Goal: Transaction & Acquisition: Purchase product/service

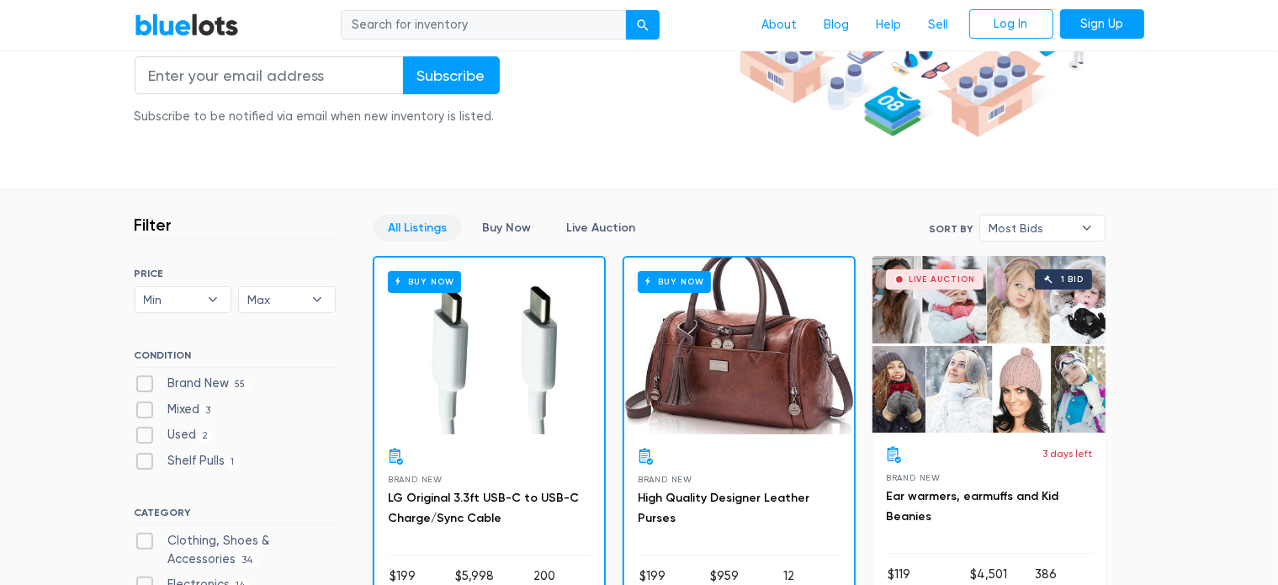
scroll to position [337, 0]
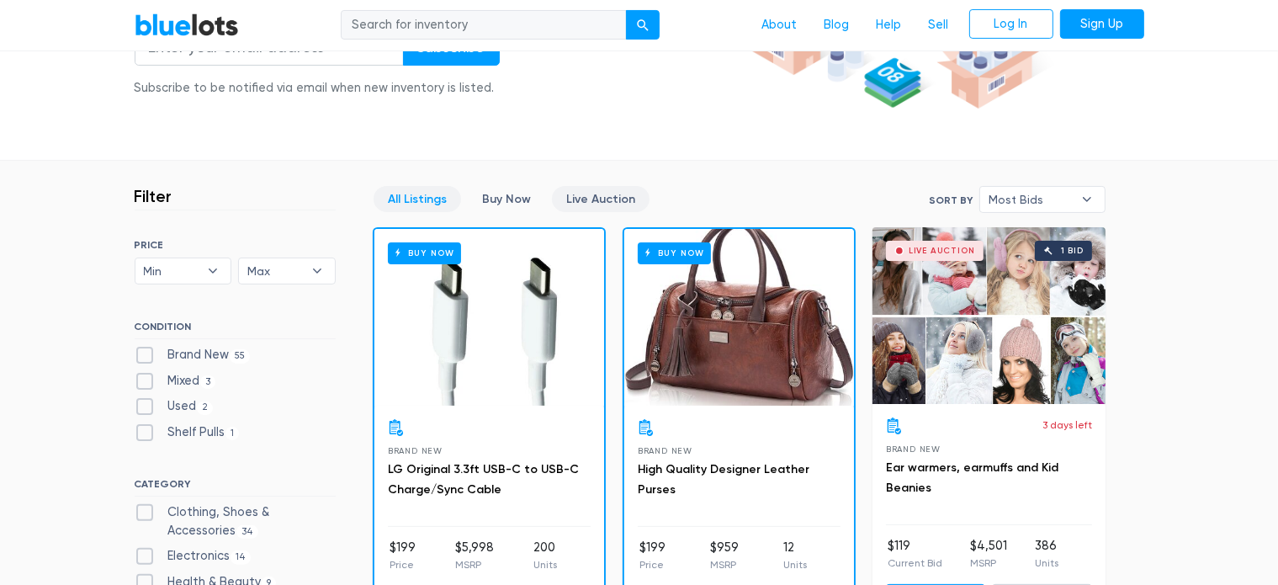
click at [591, 204] on link "Live Auction" at bounding box center [601, 199] width 98 height 26
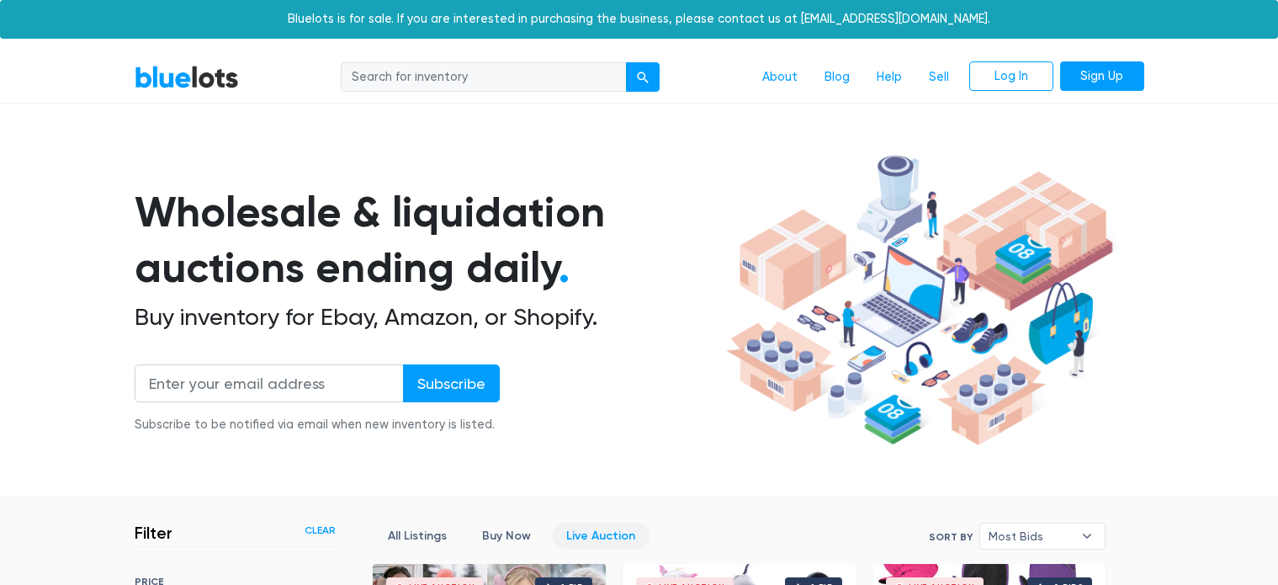
scroll to position [452, 0]
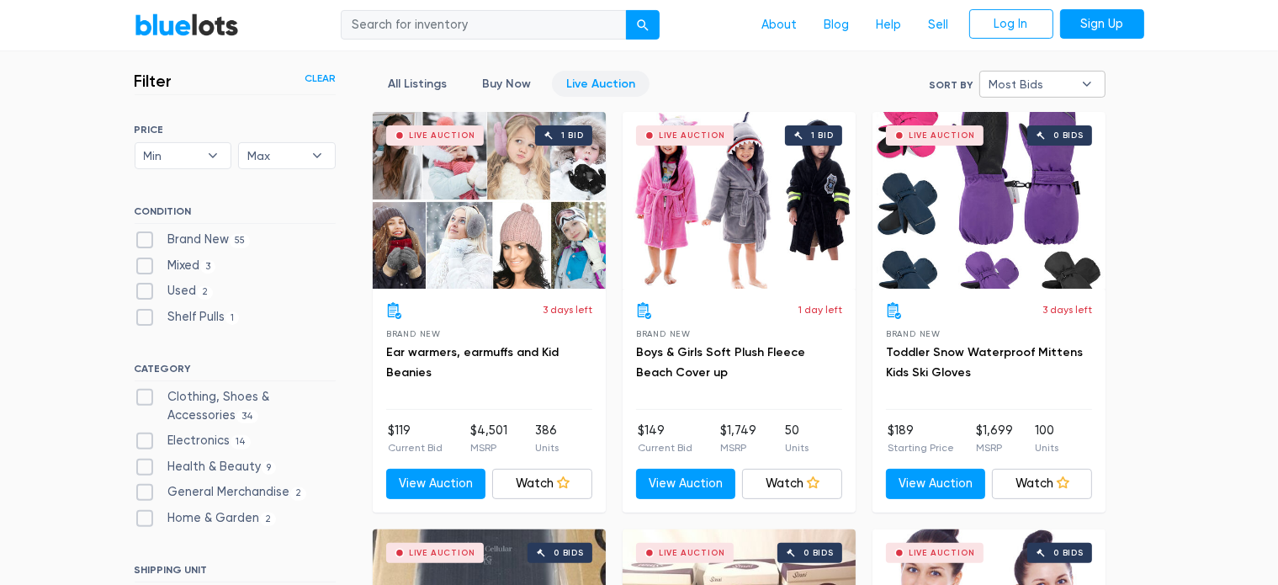
click at [1022, 79] on span "Most Bids" at bounding box center [1031, 84] width 84 height 25
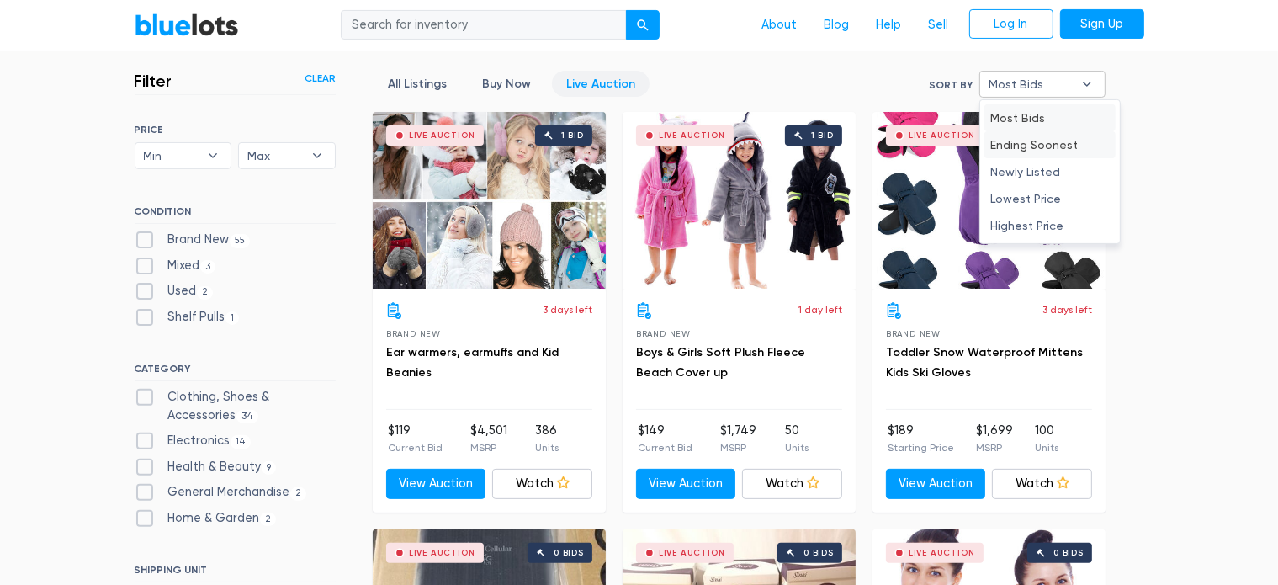
click at [1023, 147] on li "Ending Soonest" at bounding box center [1050, 144] width 131 height 27
select select "ending_soonest"
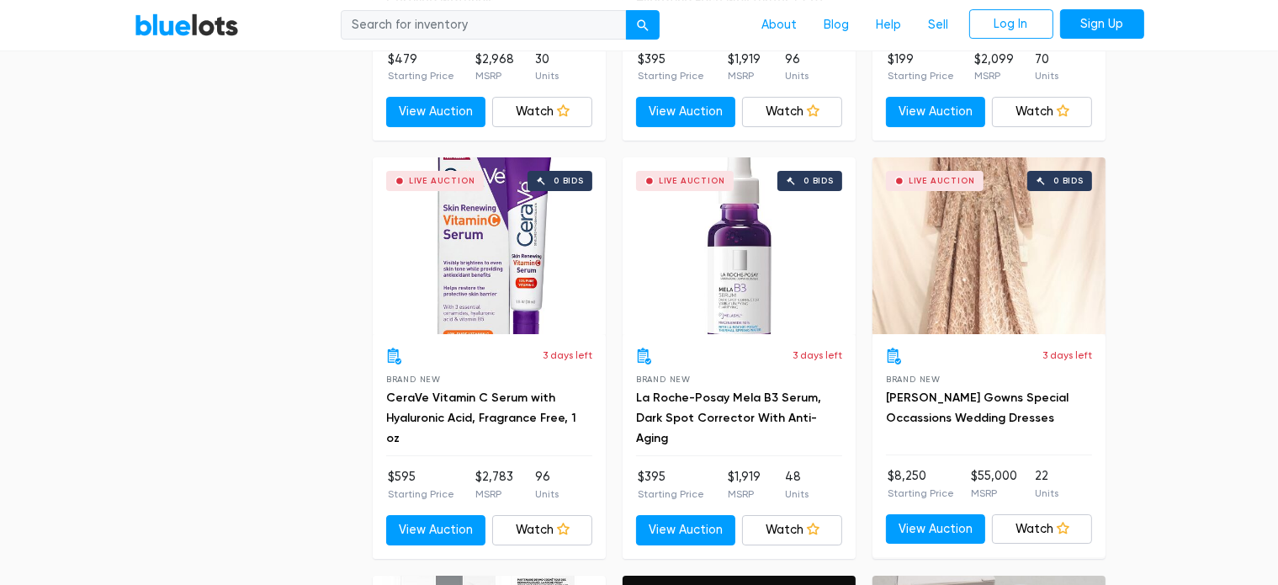
scroll to position [5852, 0]
